Goal: Task Accomplishment & Management: Use online tool/utility

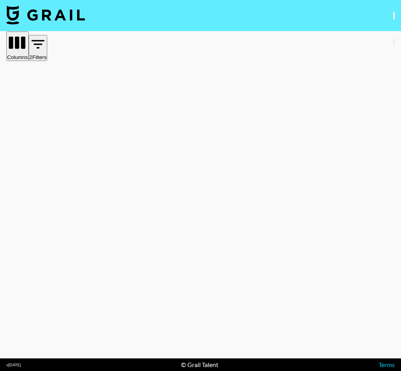
scroll to position [361, 816]
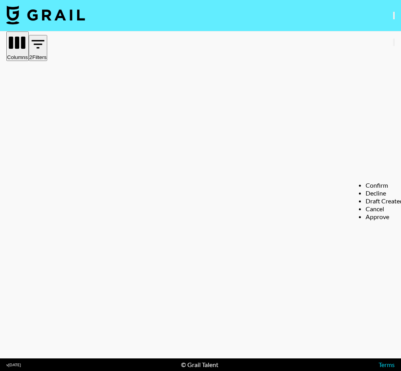
click at [369, 182] on li "Confirm" at bounding box center [384, 185] width 38 height 8
click at [99, 370] on input "file" at bounding box center [49, 375] width 99 height 8
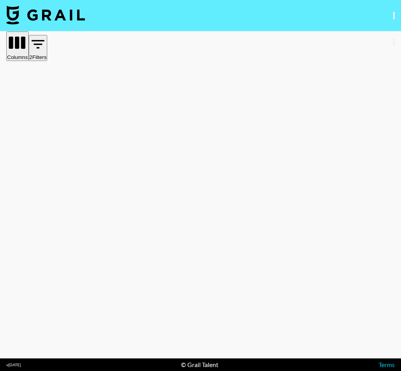
type input "C:\fakepath\@skyskysoflyy님 미국 릴리이브 계약서 2508.pdf"
click at [200, 29] on nav at bounding box center [200, 15] width 401 height 31
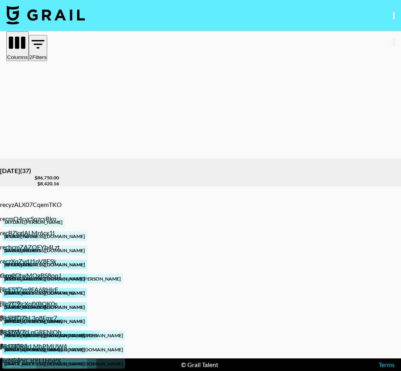
scroll to position [0, 577]
